Goal: Find specific page/section: Find specific page/section

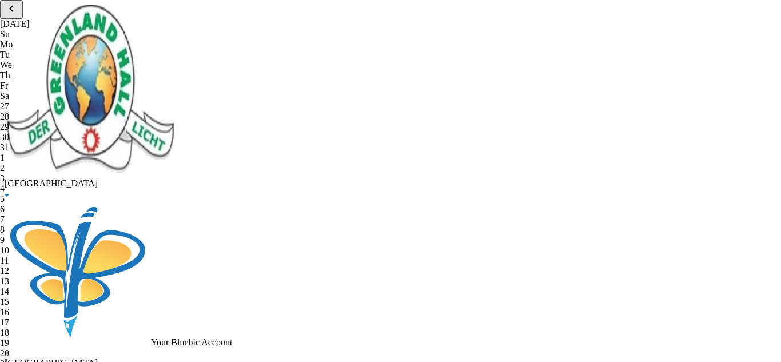
click at [10, 43] on input "Date Joined" at bounding box center [5, 39] width 7 height 7
checkbox input "false"
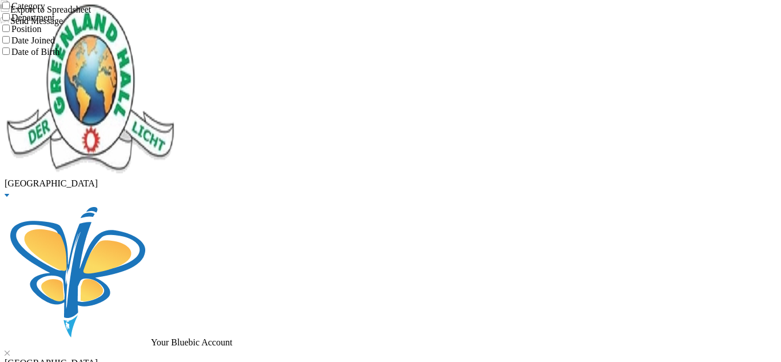
drag, startPoint x: 320, startPoint y: 78, endPoint x: 246, endPoint y: 82, distance: 73.9
copy div "[PERSON_NAME] A"
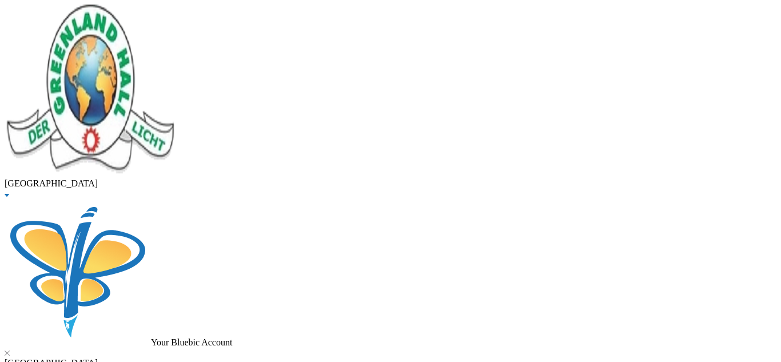
drag, startPoint x: 634, startPoint y: 332, endPoint x: 561, endPoint y: 337, distance: 74.0
copy span "3029013666"
drag, startPoint x: 665, startPoint y: 310, endPoint x: 567, endPoint y: 297, distance: 99.2
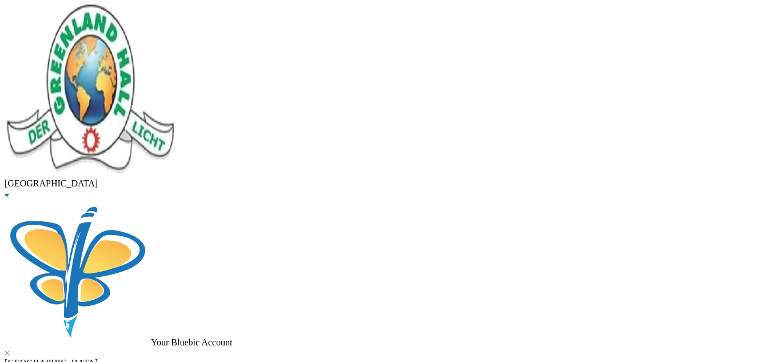
copy span "Orija-otegbeye Olakunle"
drag, startPoint x: 336, startPoint y: 79, endPoint x: 244, endPoint y: 84, distance: 92.8
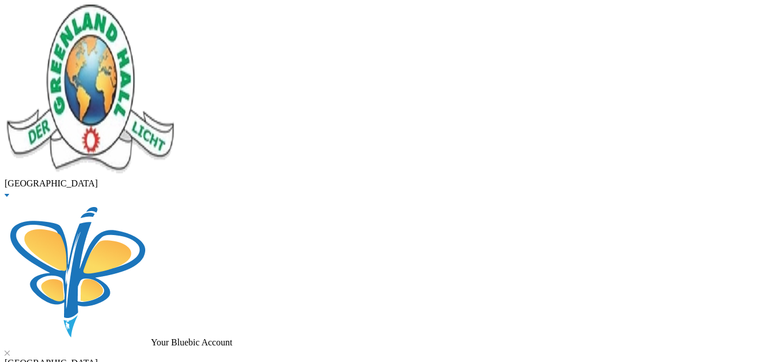
copy div "Adeyemi, Eniitan O"
click at [41, 12] on button "Edit Note" at bounding box center [20, 6] width 41 height 12
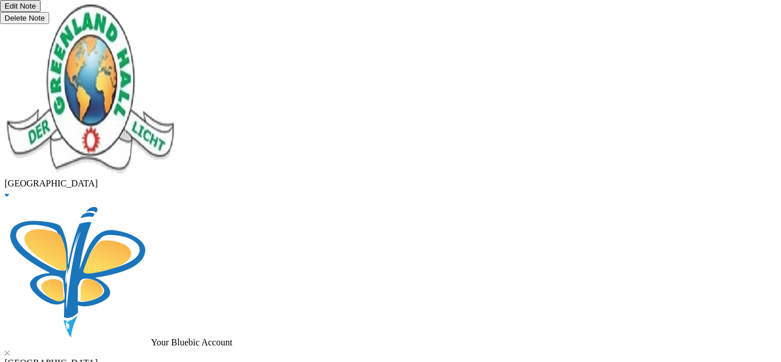
scroll to position [8, 0]
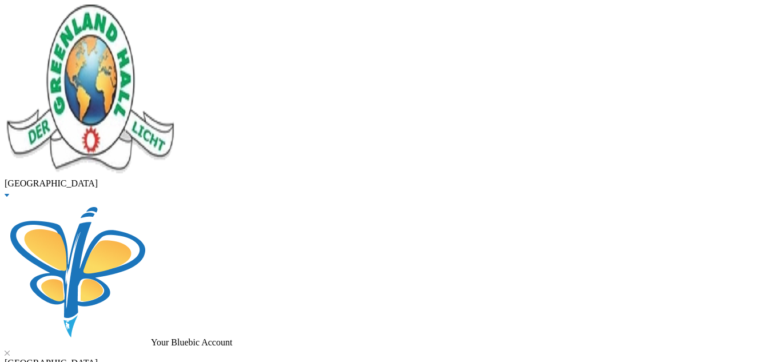
click at [41, 12] on button "Edit Note" at bounding box center [20, 6] width 41 height 12
